Goal: Transaction & Acquisition: Purchase product/service

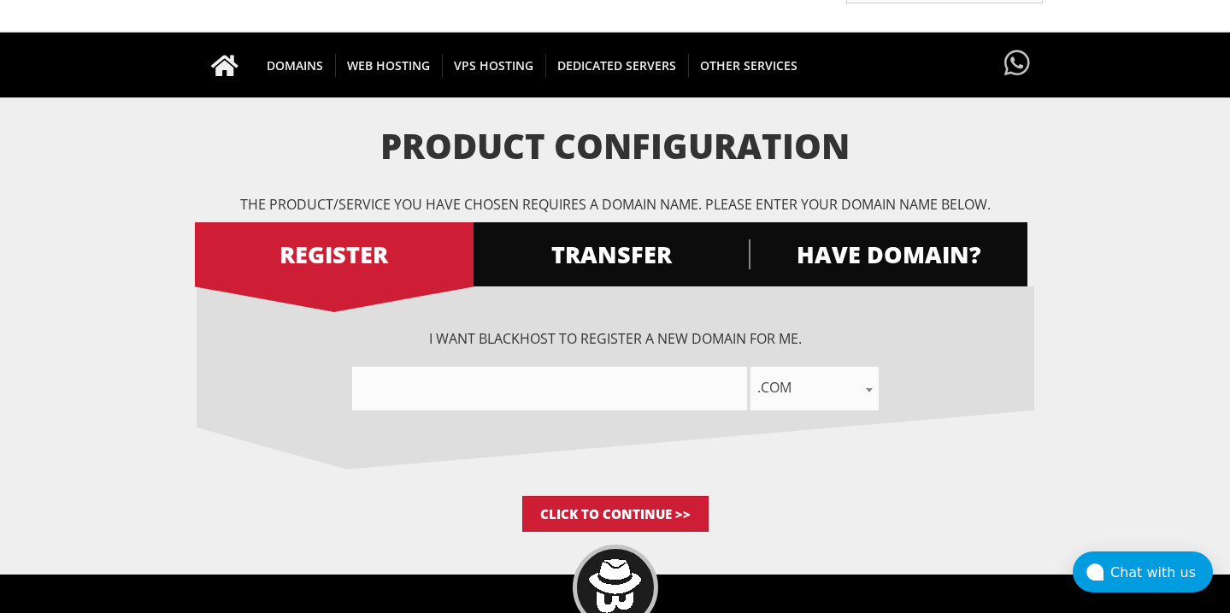
click at [447, 381] on input"] "text" at bounding box center [549, 389] width 395 height 44
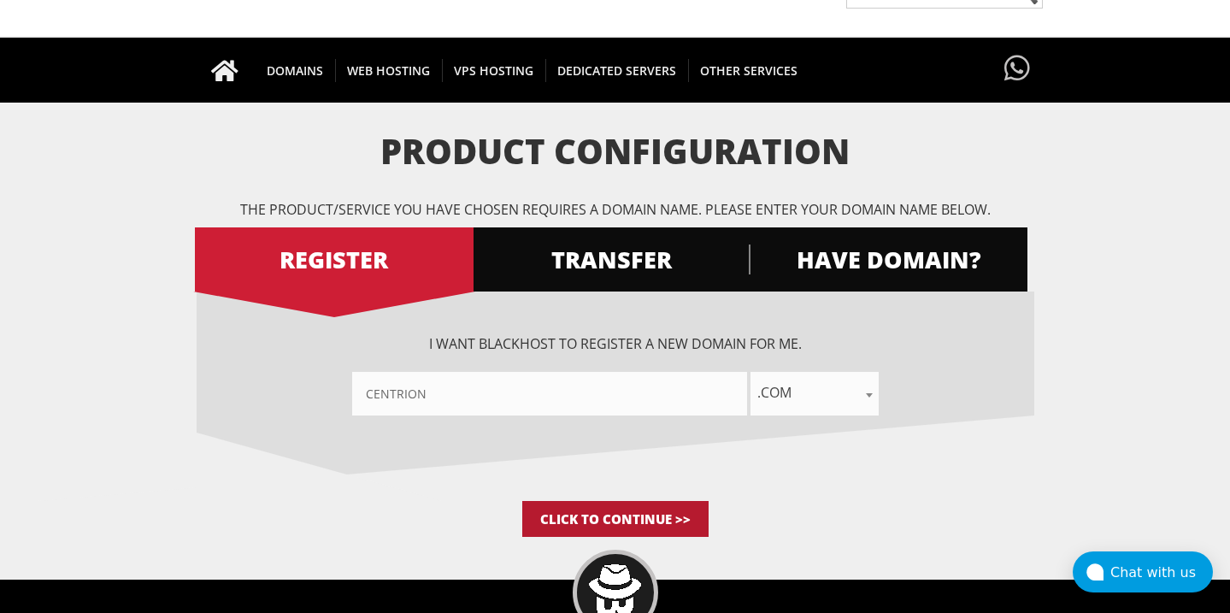
type input"] "centrion"
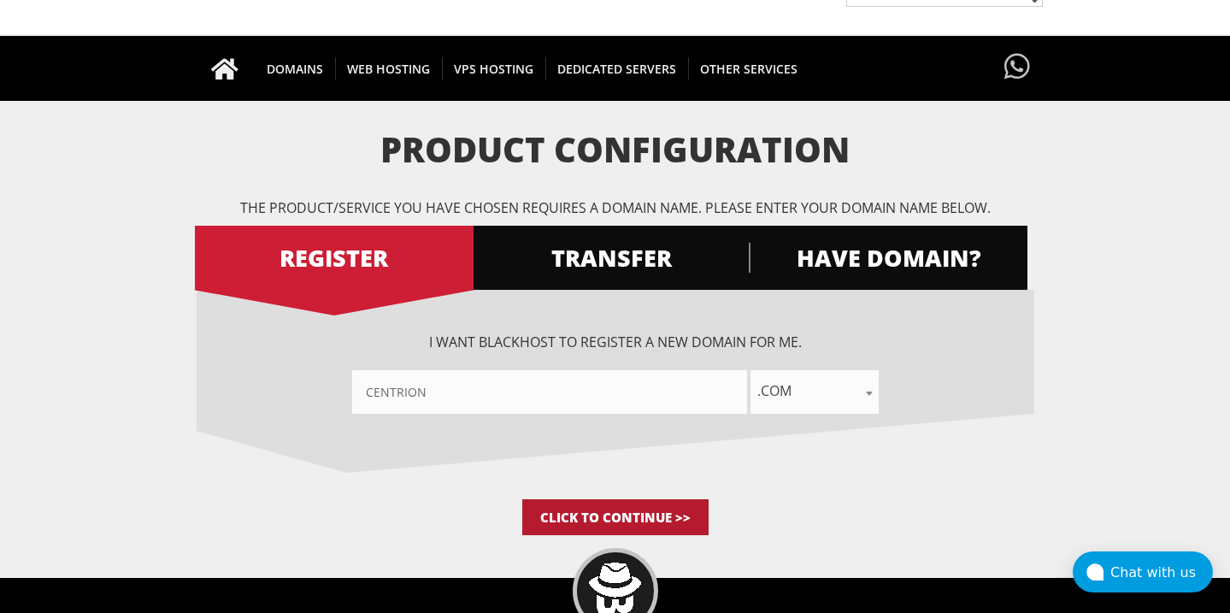
click at [635, 520] on input "Click to Continue >>" at bounding box center [615, 517] width 186 height 36
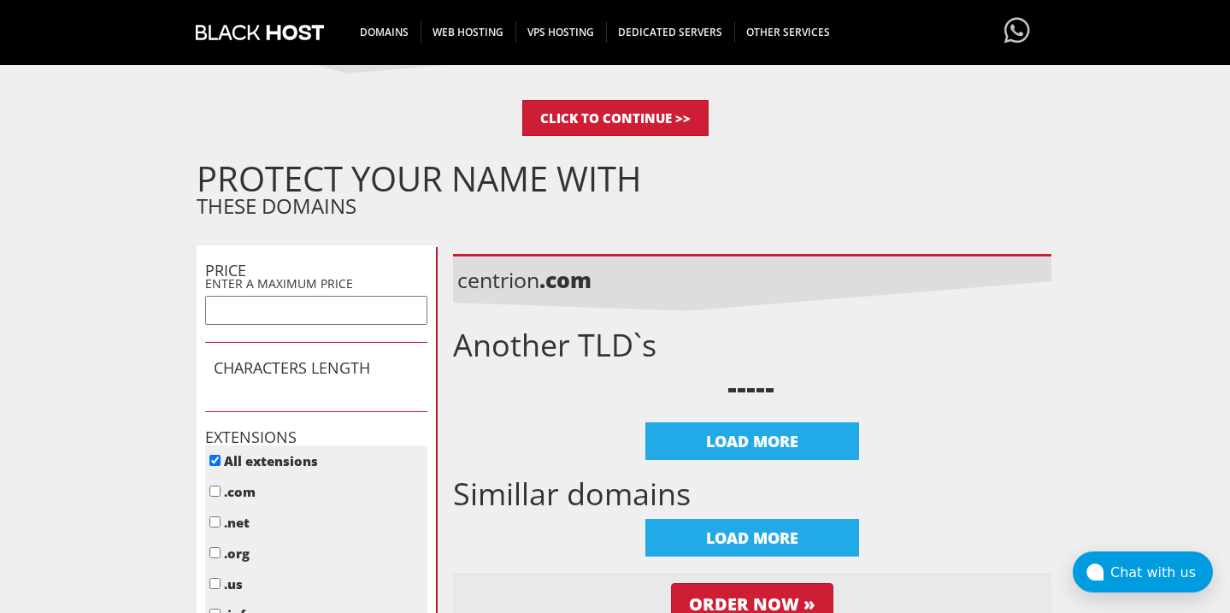
scroll to position [545, 0]
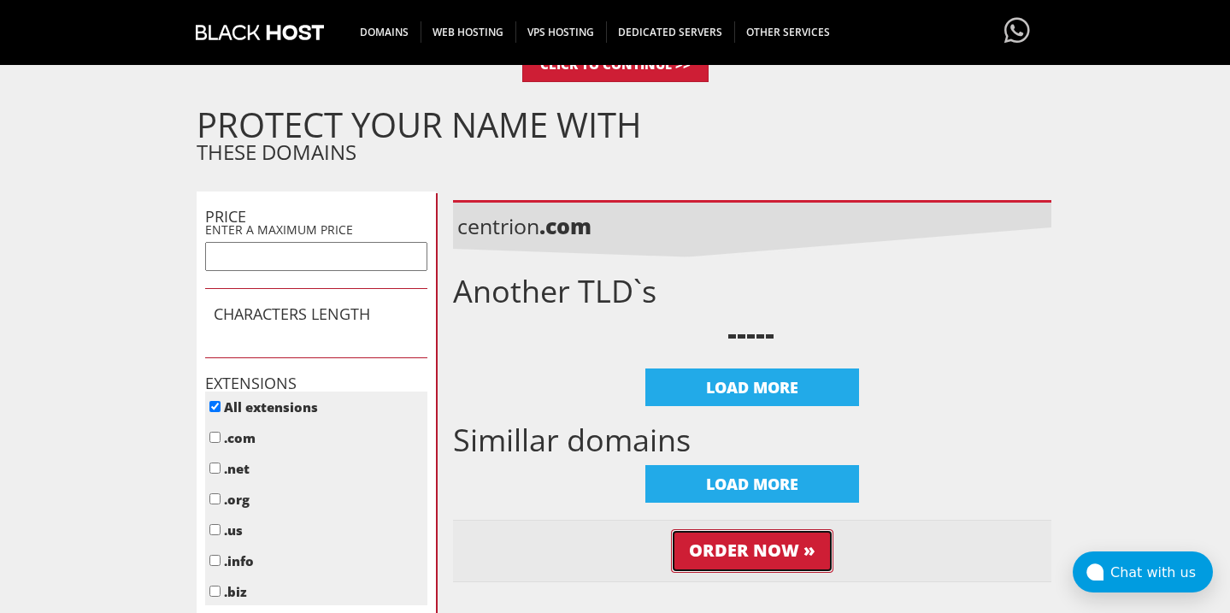
click at [732, 552] on input "Order Now »" at bounding box center [752, 551] width 162 height 44
